Goal: Information Seeking & Learning: Find specific page/section

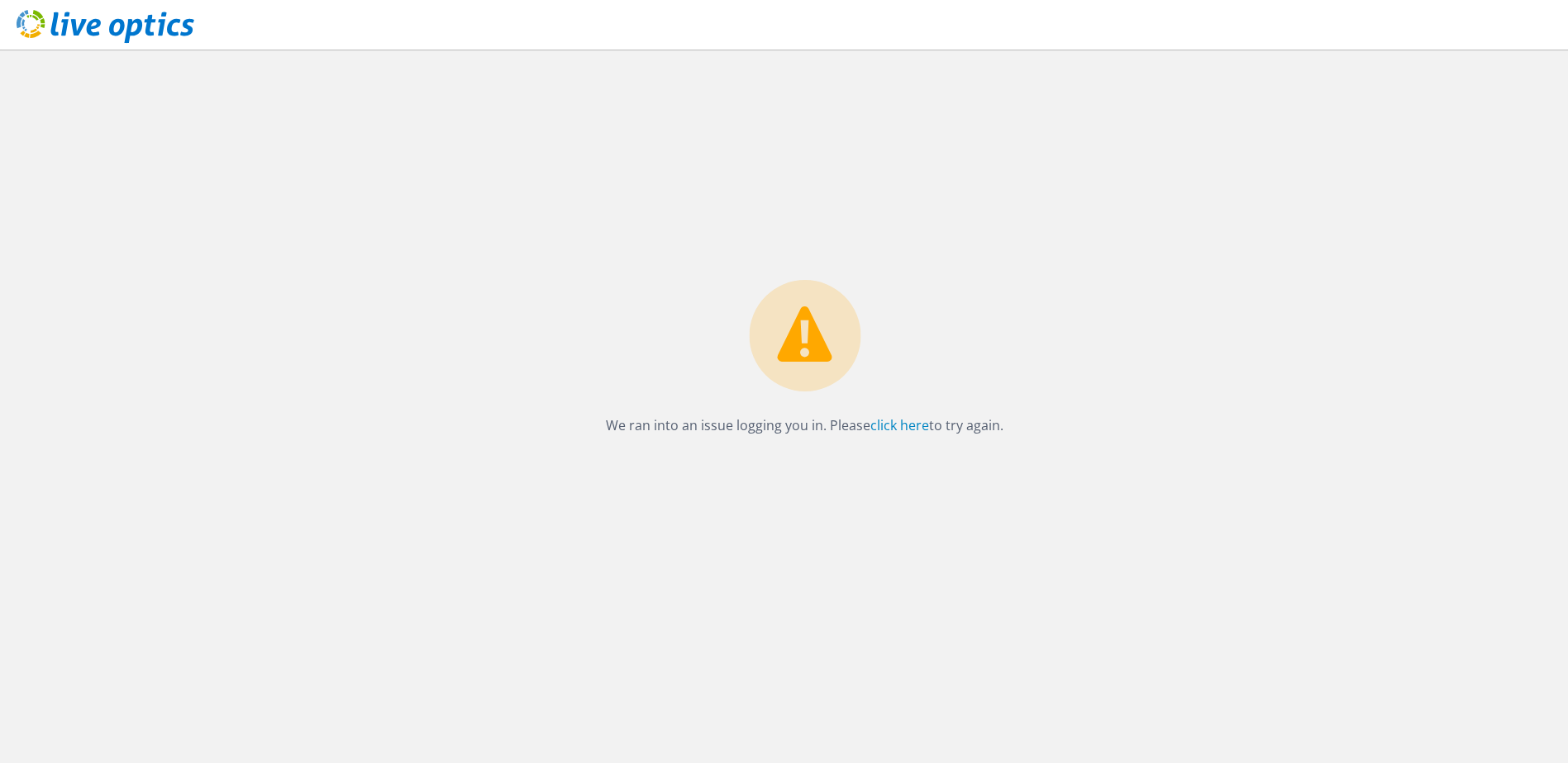
drag, startPoint x: 1375, startPoint y: 138, endPoint x: 687, endPoint y: 383, distance: 730.3
click at [1375, 138] on div "We ran into an issue logging you in. Please click here to try again." at bounding box center [805, 406] width 1527 height 713
click at [911, 437] on div "We ran into an issue logging you in. Please click here to try again." at bounding box center [805, 362] width 430 height 166
click at [911, 426] on link "click here" at bounding box center [899, 425] width 59 height 18
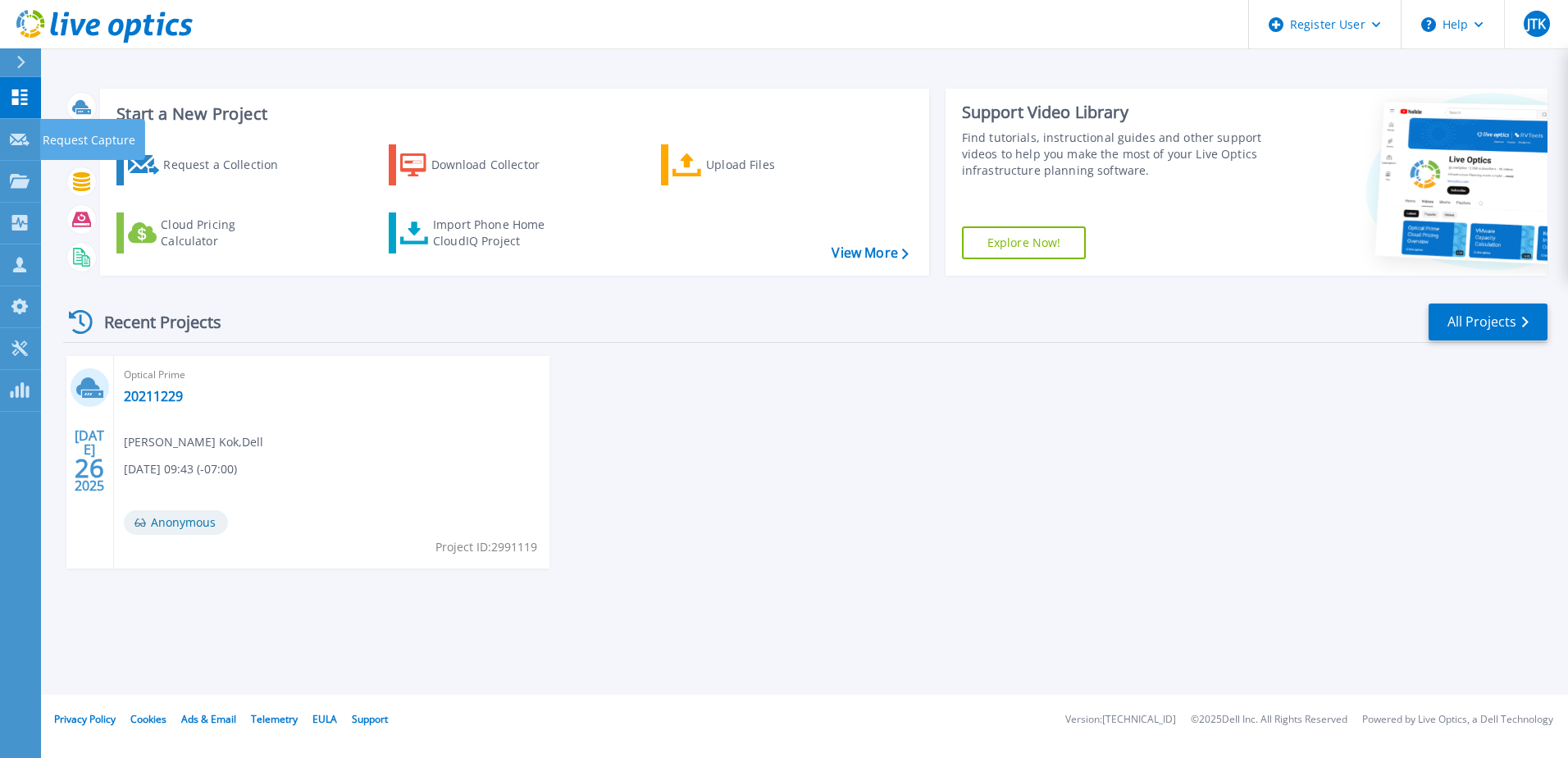
click at [30, 145] on link "Request Capture Request Capture" at bounding box center [20, 139] width 41 height 42
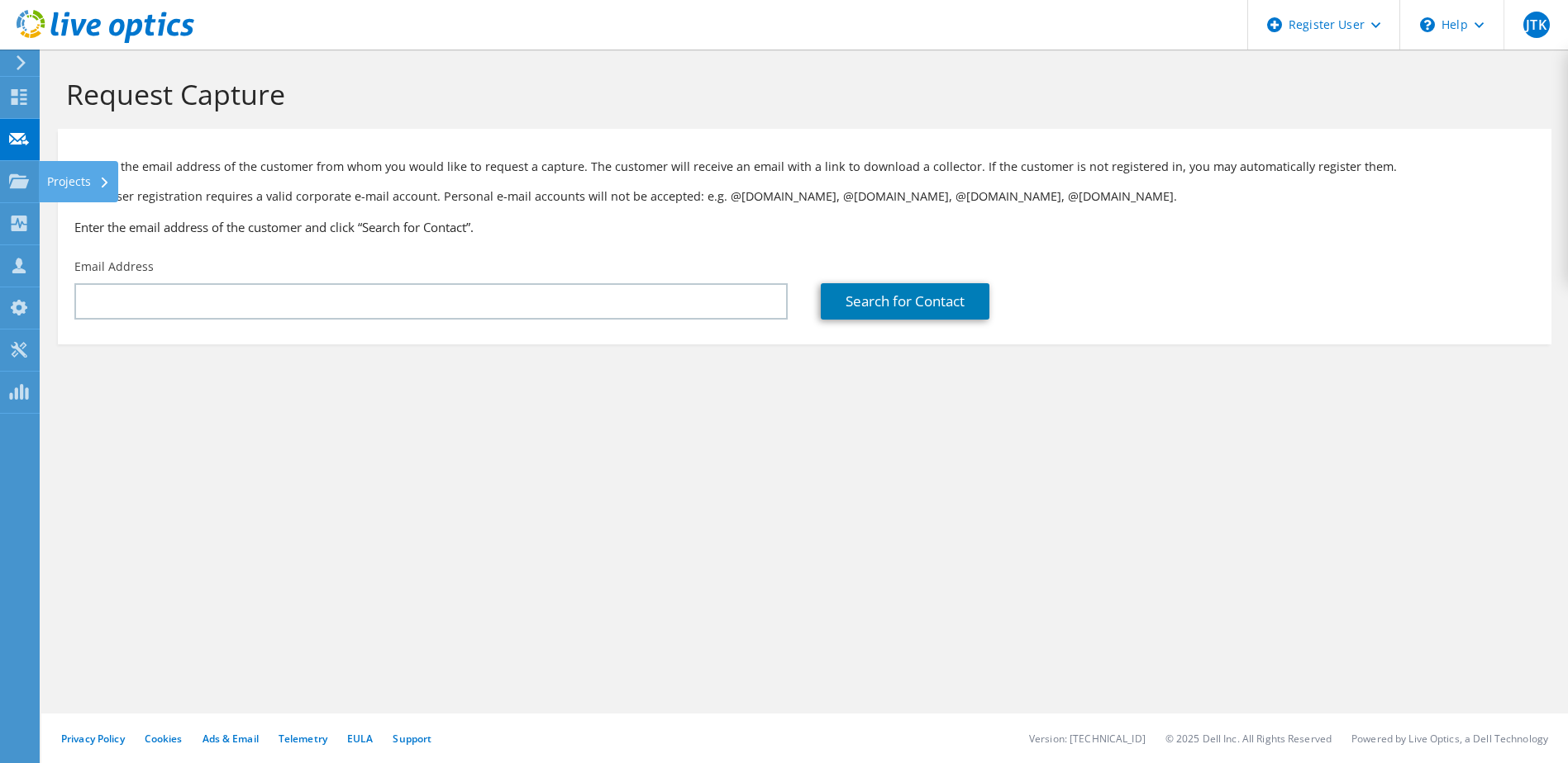
click at [22, 180] on use at bounding box center [19, 180] width 20 height 14
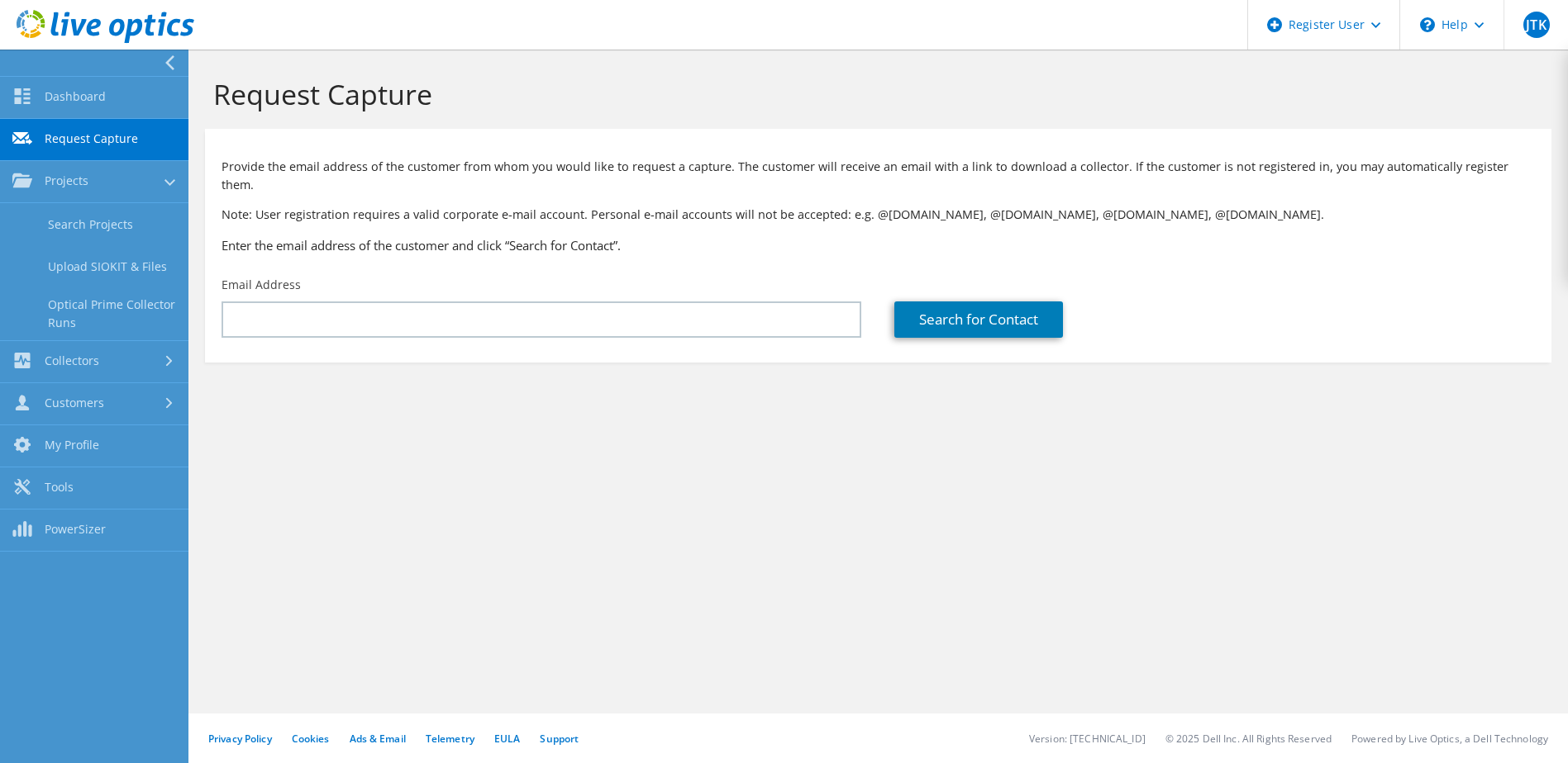
click at [86, 234] on link "Search Projects" at bounding box center [94, 223] width 188 height 42
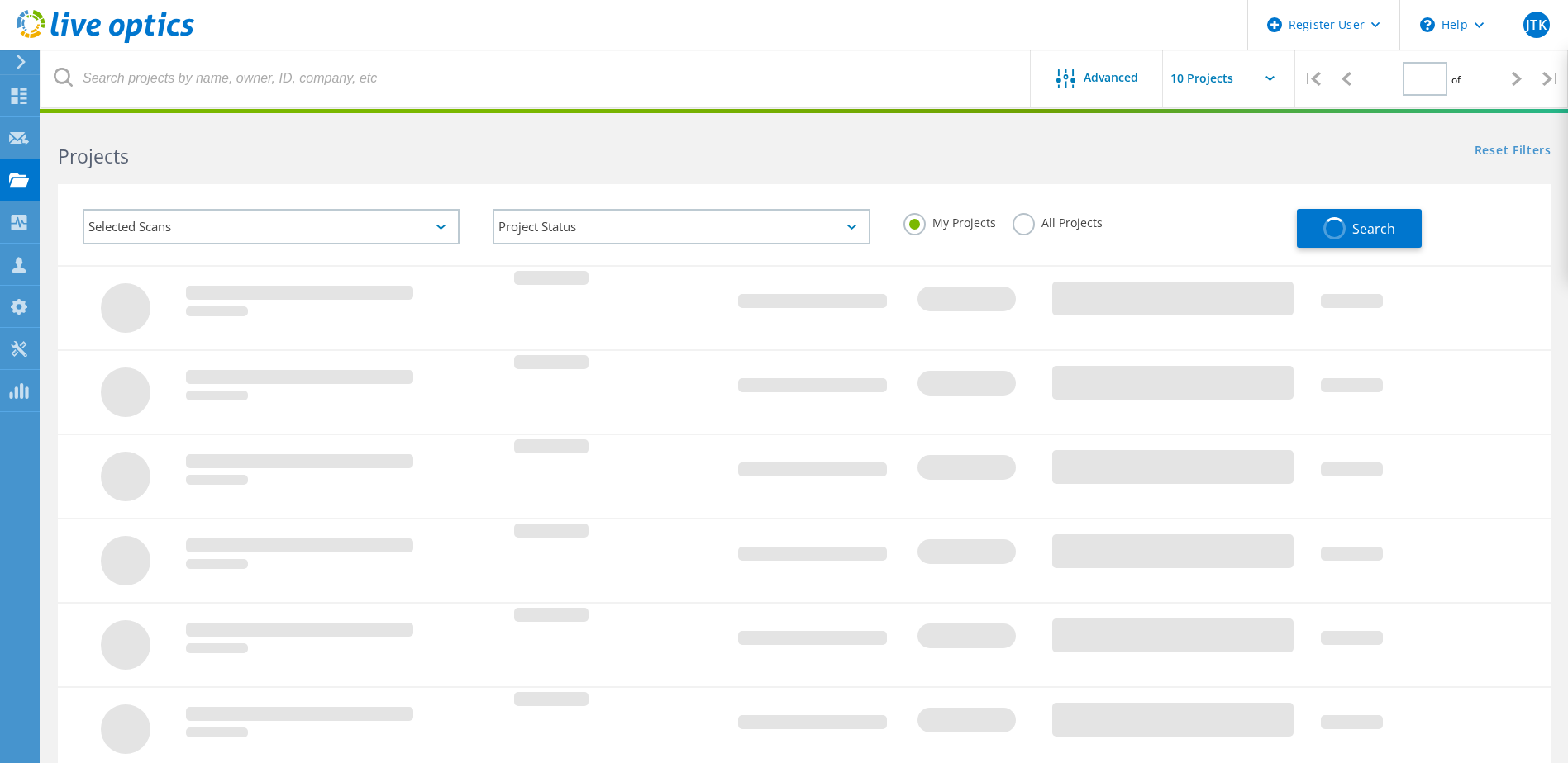
type input "1"
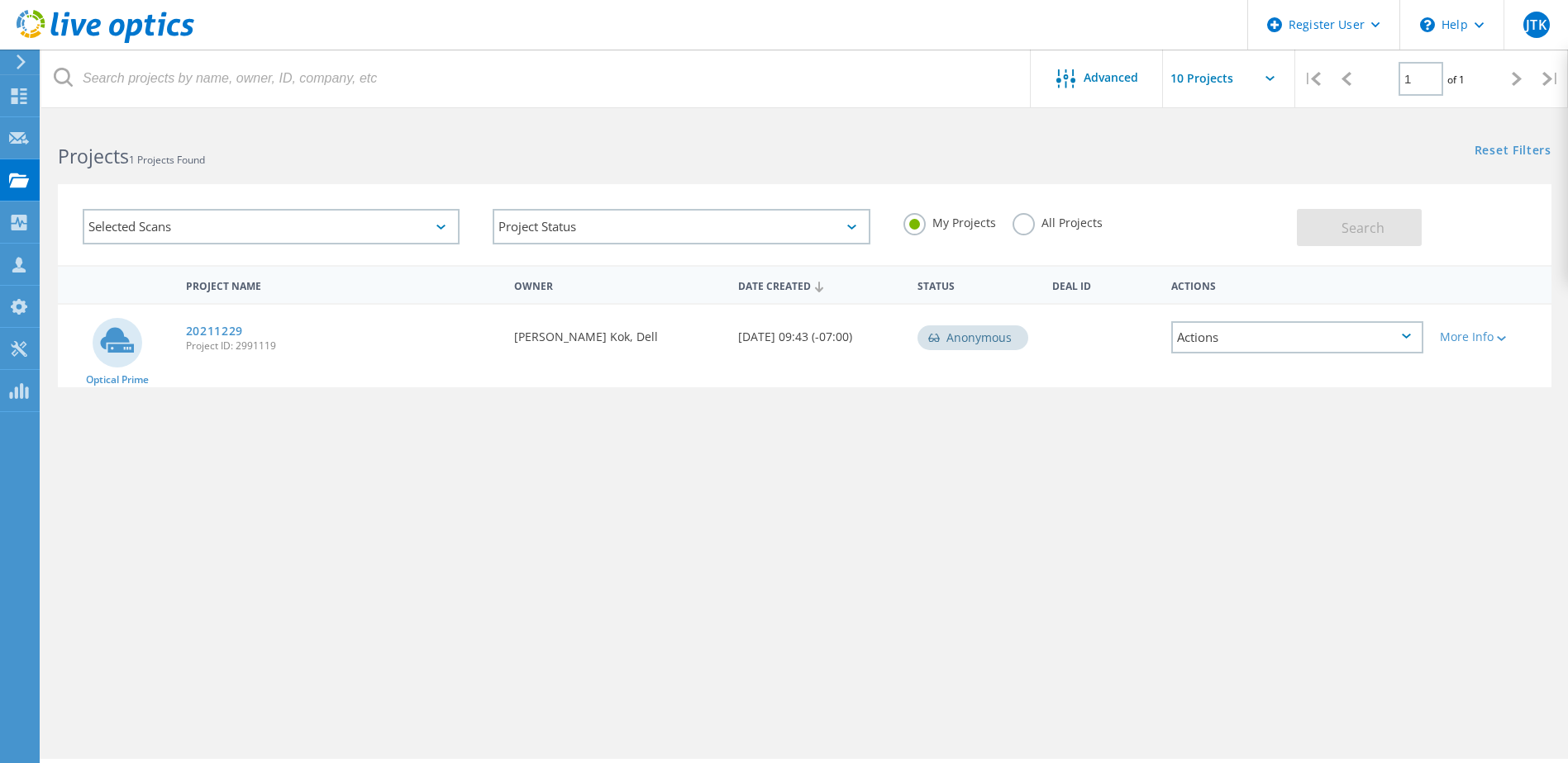
click at [1017, 229] on label "All Projects" at bounding box center [1057, 221] width 90 height 16
click at [0, 0] on input "All Projects" at bounding box center [0, 0] width 0 height 0
click at [286, 230] on div "Selected Scans" at bounding box center [270, 226] width 377 height 36
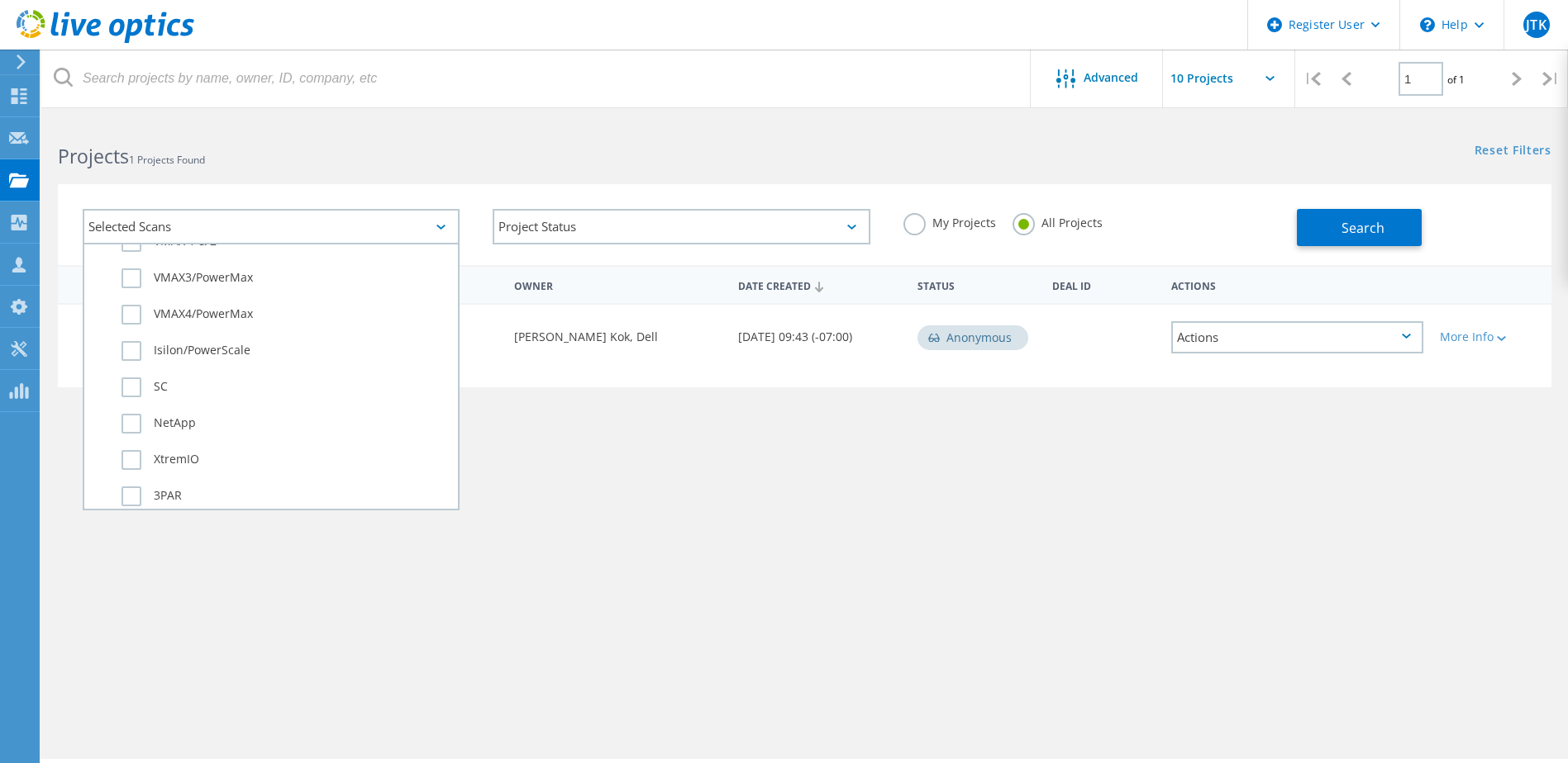
scroll to position [496, 0]
click at [125, 379] on label "Isilon/PowerScale" at bounding box center [285, 383] width 328 height 20
click at [0, 0] on input "Isilon/PowerScale" at bounding box center [0, 0] width 0 height 0
click at [769, 487] on div "Project Name Owner Date Created Status Deal Id Actions Optical Prime 20211229 P…" at bounding box center [805, 480] width 1493 height 429
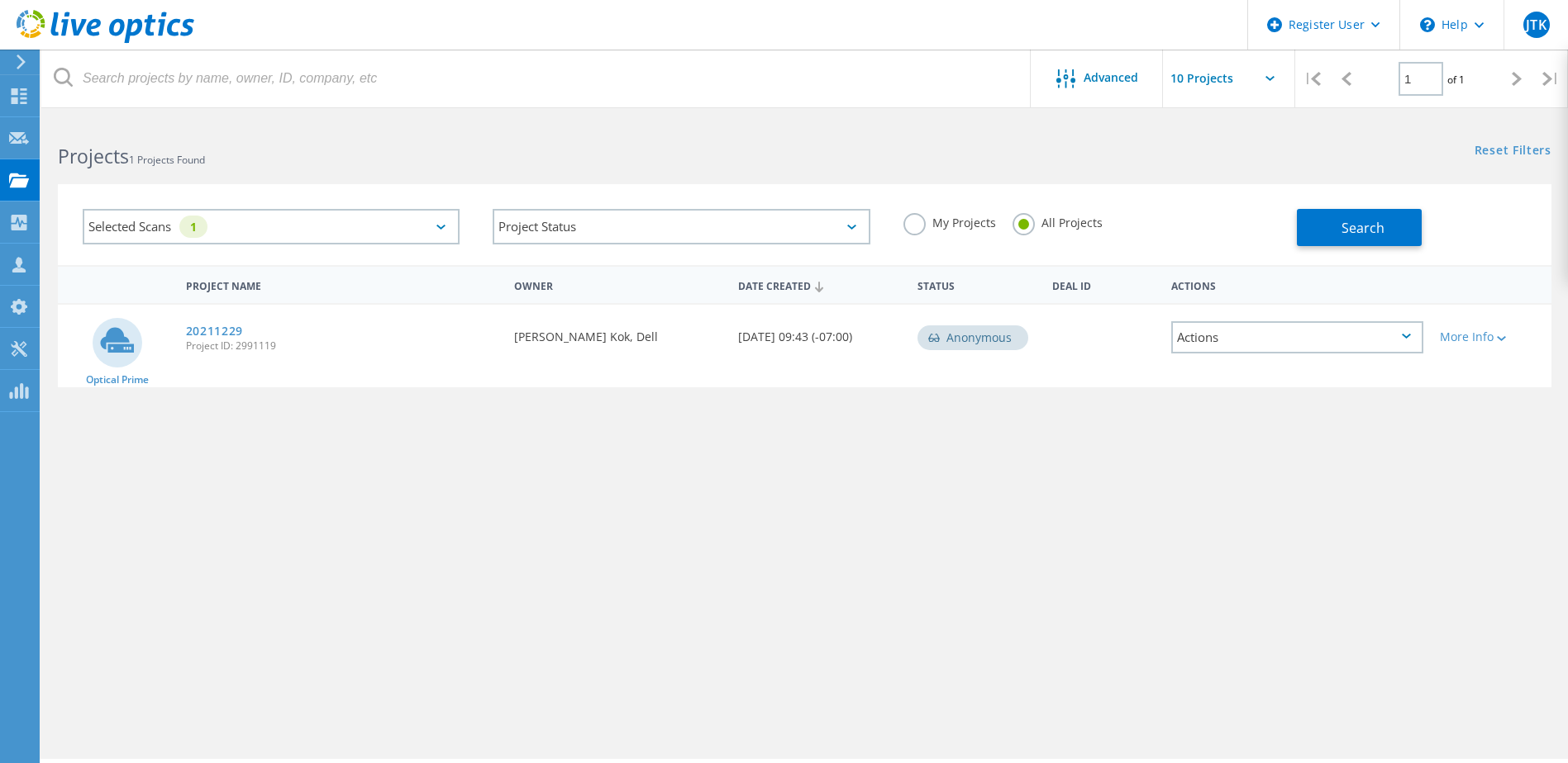
click at [1333, 232] on button "Search" at bounding box center [1358, 227] width 124 height 37
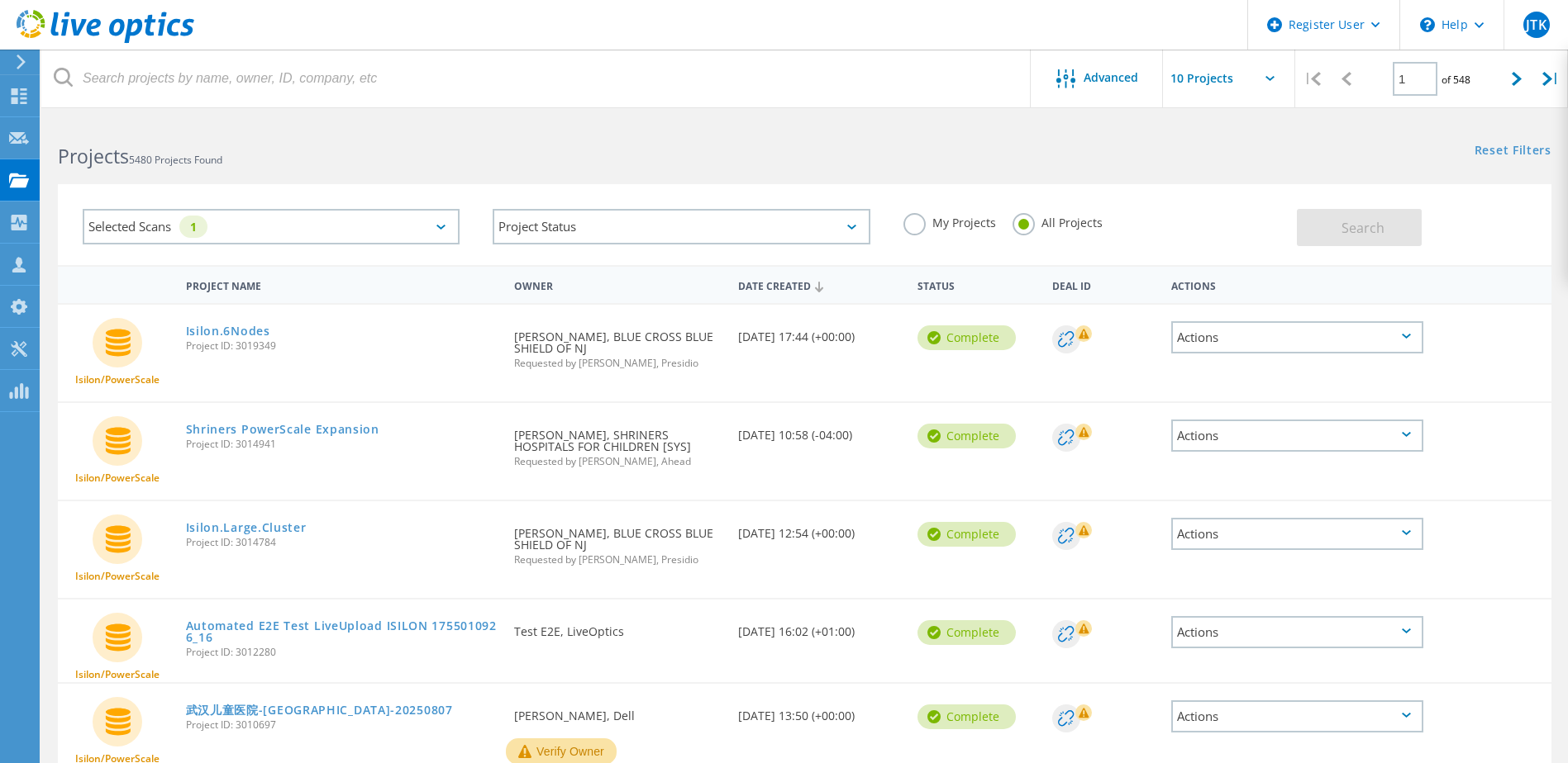
click at [1412, 80] on input "1" at bounding box center [1415, 79] width 45 height 34
type input "6"
type input "50"
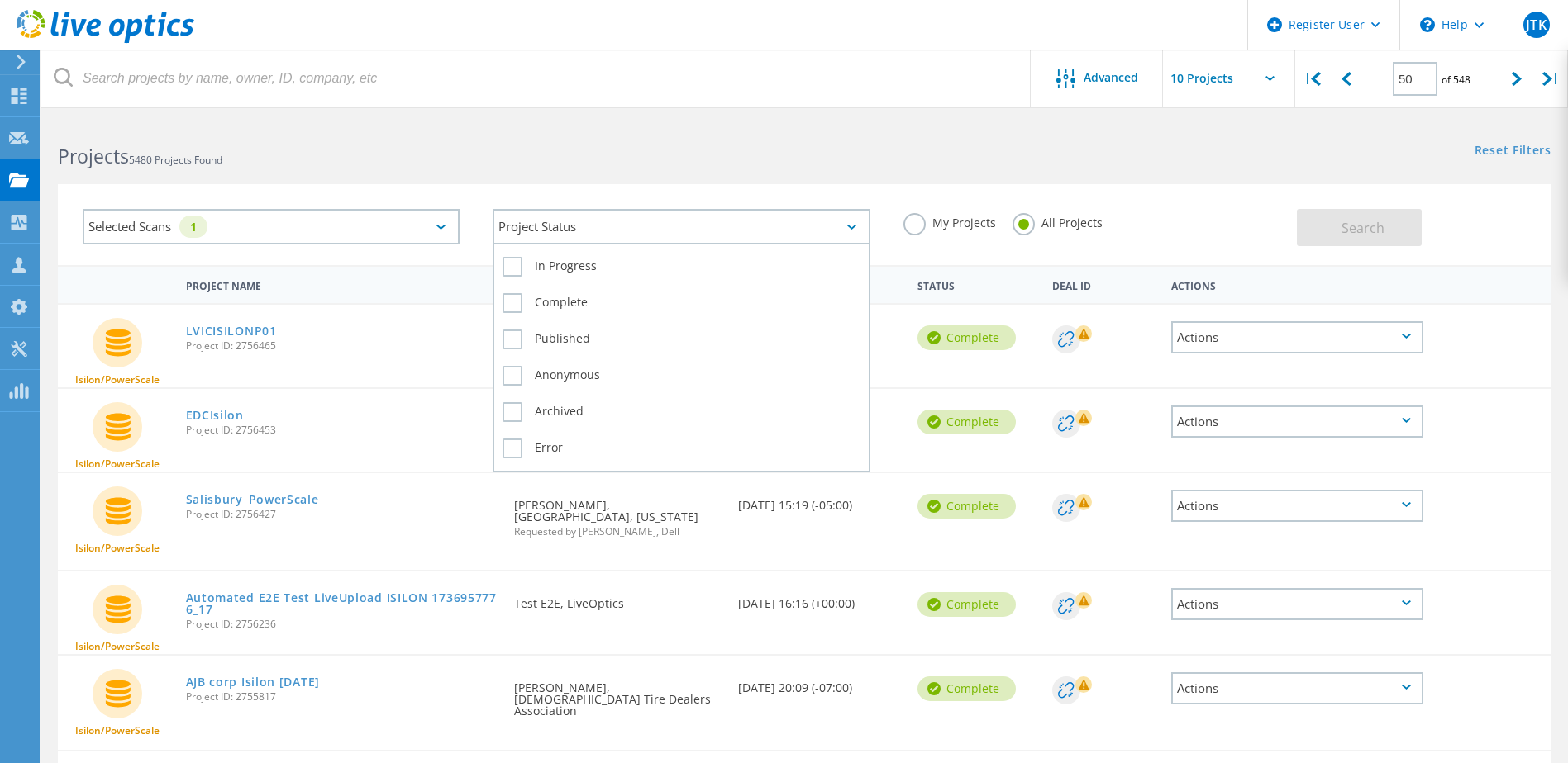
click at [497, 230] on div "Project Status" at bounding box center [680, 226] width 377 height 36
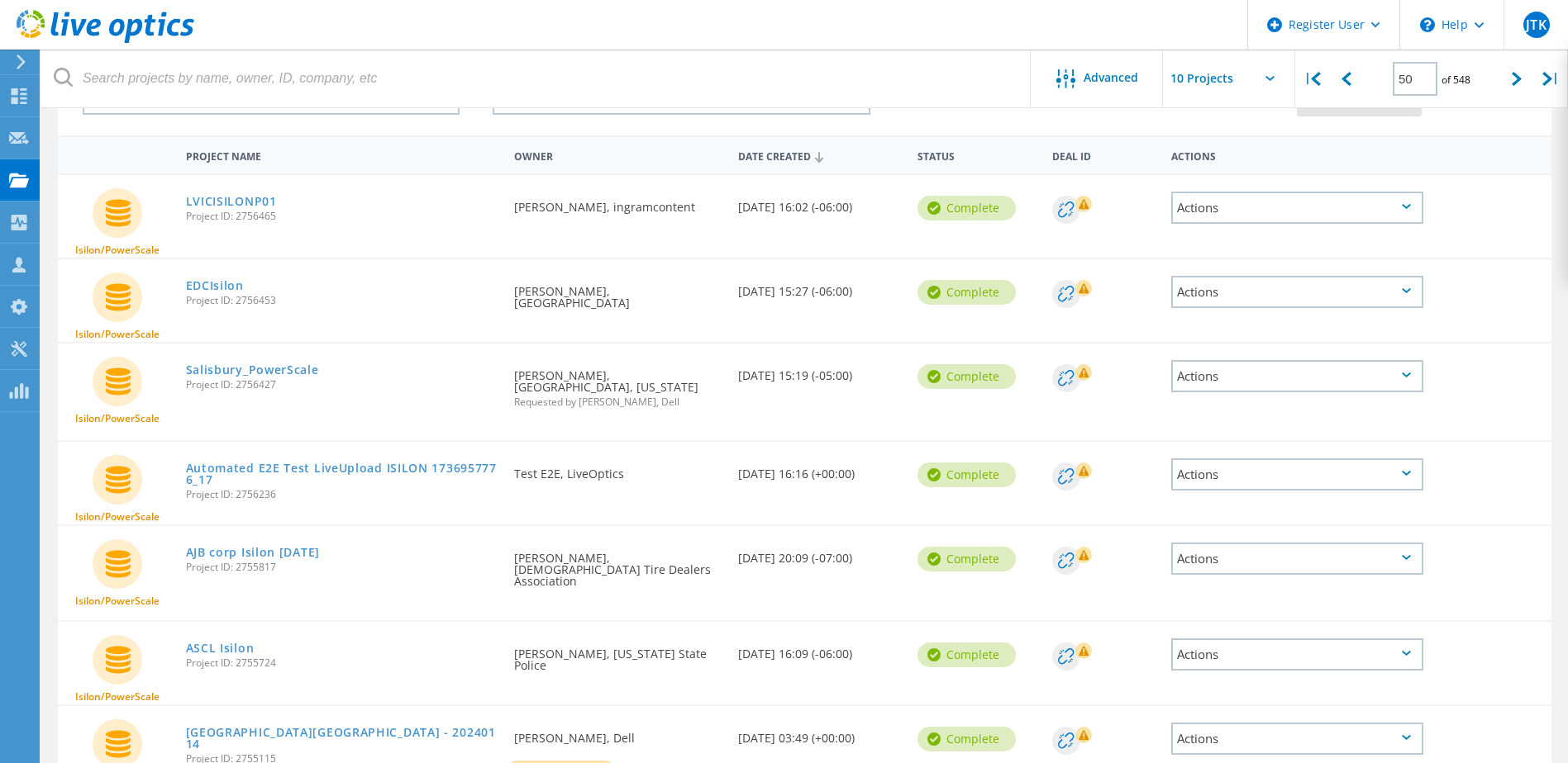
scroll to position [248, 0]
